Goal: Use online tool/utility: Use online tool/utility

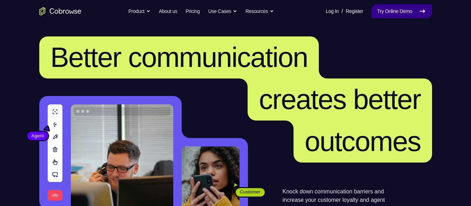
click at [413, 10] on link "Try Online Demo" at bounding box center [401, 11] width 60 height 14
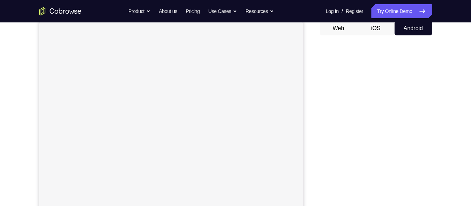
scroll to position [67, 0]
